Goal: Task Accomplishment & Management: Manage account settings

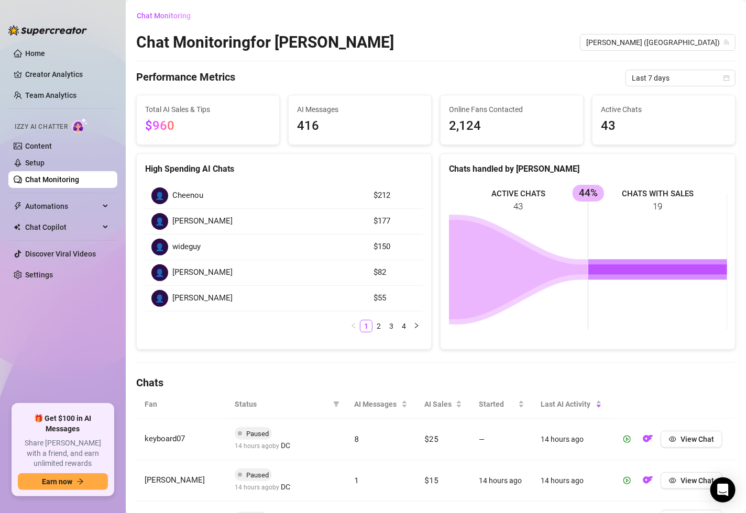
scroll to position [253, 0]
click at [33, 162] on link "Setup" at bounding box center [34, 163] width 19 height 8
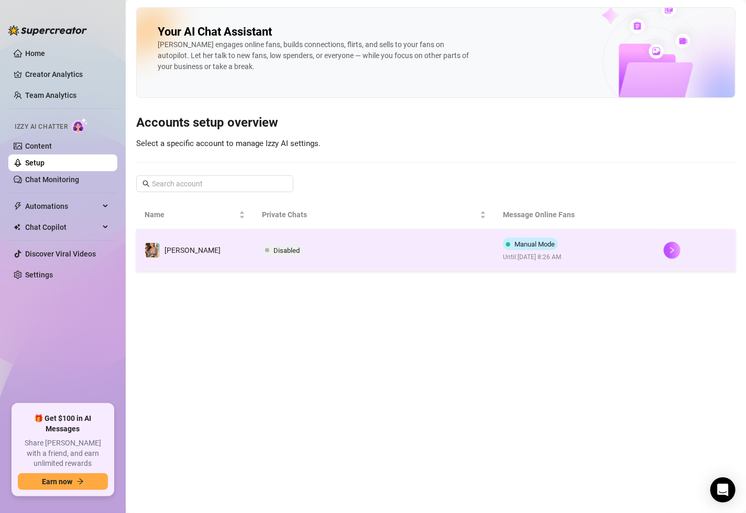
click at [344, 261] on td "Disabled" at bounding box center [374, 250] width 241 height 42
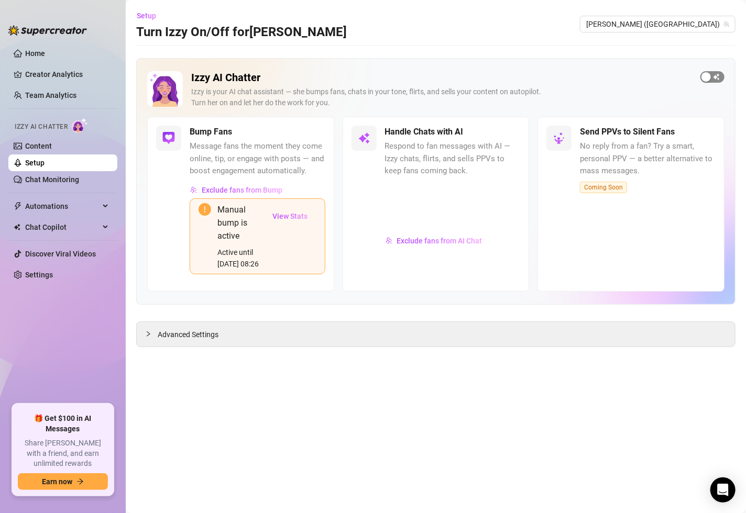
click at [710, 79] on div "button" at bounding box center [705, 76] width 9 height 9
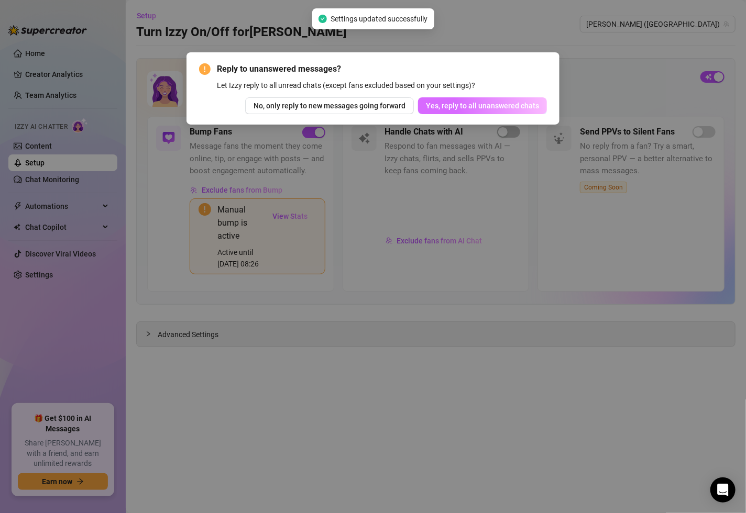
click at [467, 112] on button "Yes, reply to all unanswered chats" at bounding box center [482, 105] width 129 height 17
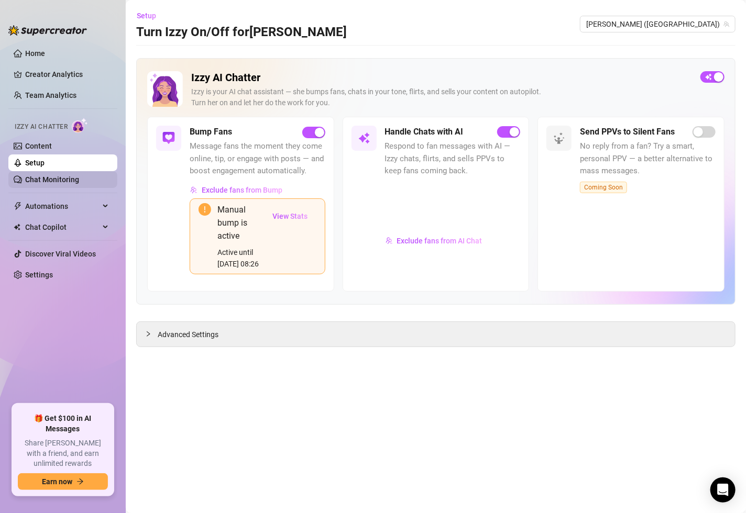
click at [73, 179] on link "Chat Monitoring" at bounding box center [52, 179] width 54 height 8
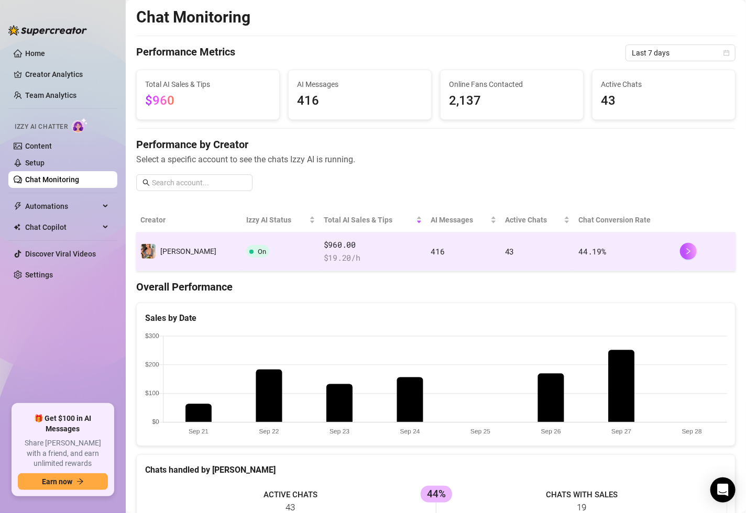
click at [339, 264] on td "$960.00 $ 19.20 /h" at bounding box center [373, 252] width 107 height 39
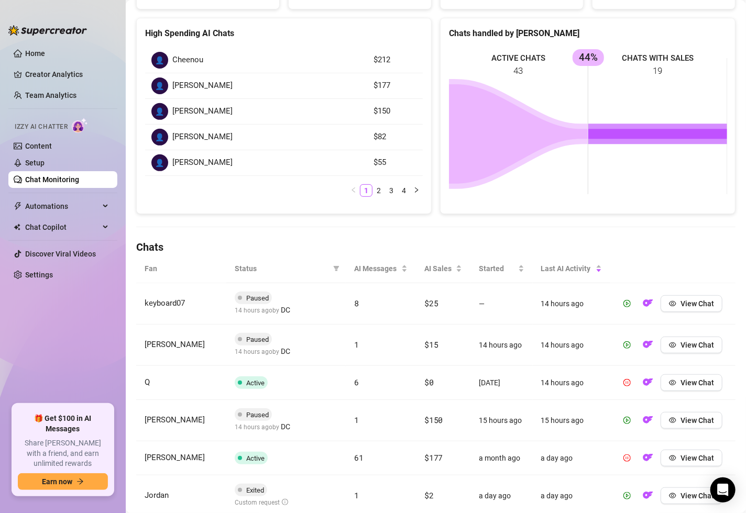
scroll to position [155, 0]
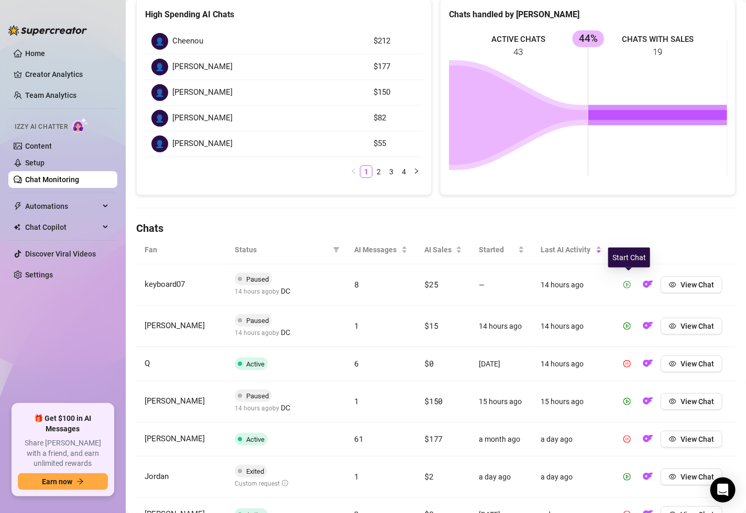
click at [630, 283] on icon "play-circle" at bounding box center [626, 284] width 7 height 7
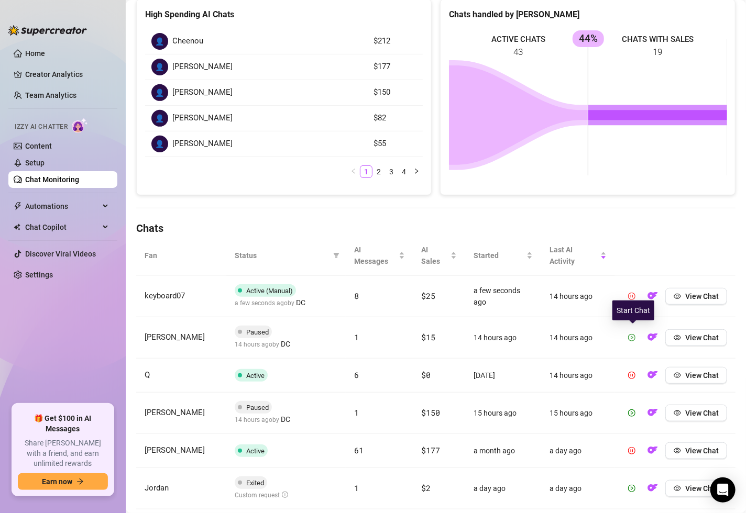
click at [633, 337] on icon "play-circle" at bounding box center [631, 337] width 7 height 7
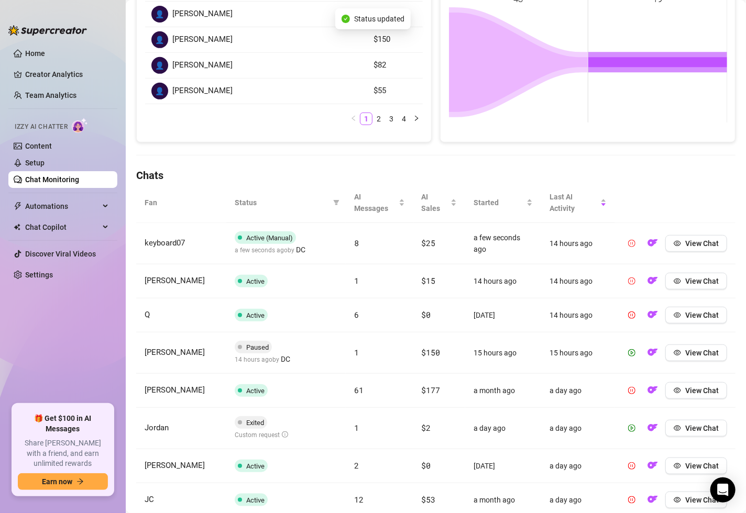
scroll to position [210, 0]
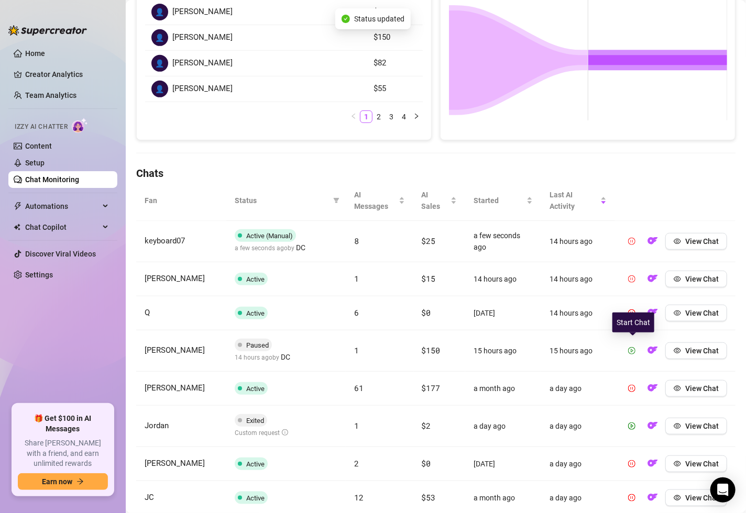
click at [632, 349] on icon "play-circle" at bounding box center [632, 351] width 3 height 4
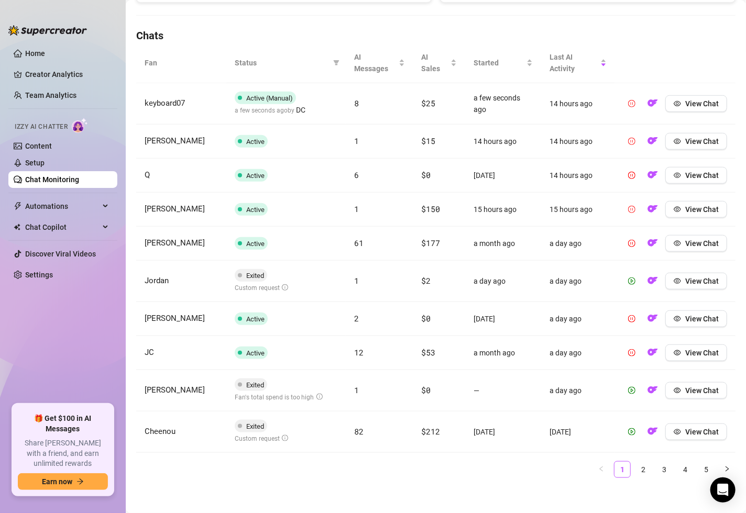
scroll to position [346, 0]
click at [643, 468] on link "2" at bounding box center [643, 471] width 16 height 16
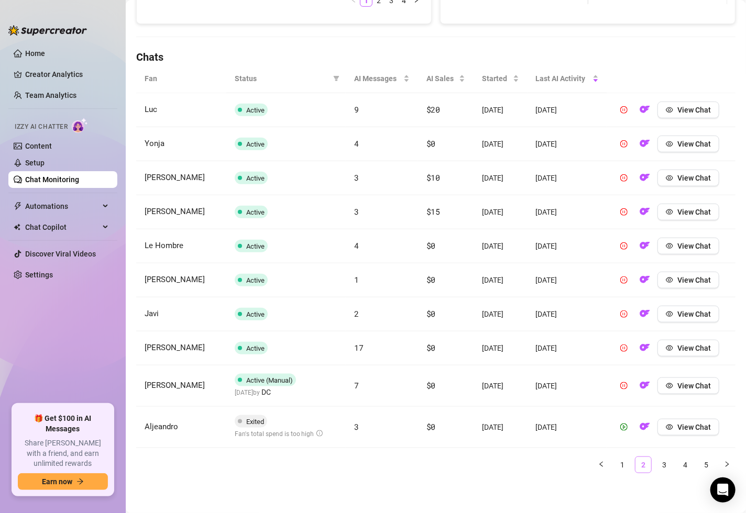
scroll to position [321, 0]
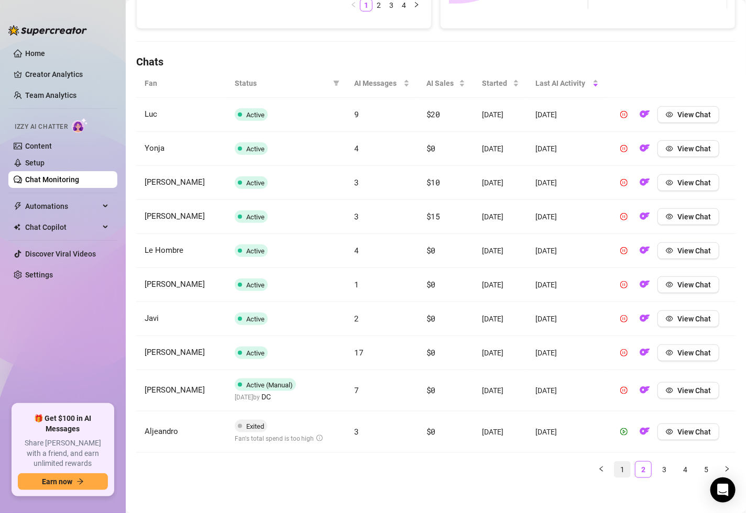
click at [624, 467] on link "1" at bounding box center [622, 470] width 16 height 16
